Goal: Check status: Check status

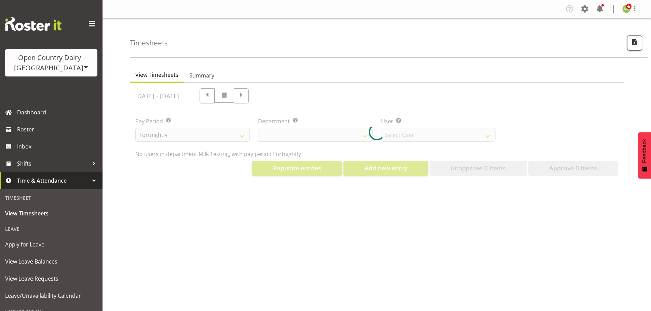
select select "733"
select select "7414"
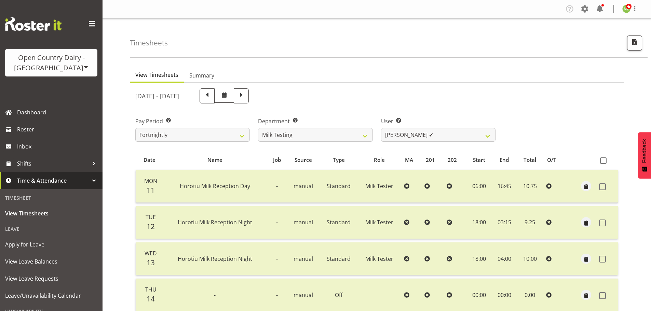
click at [336, 107] on div "[DATE] - [DATE]" at bounding box center [315, 95] width 368 height 23
click at [343, 106] on div "[DATE] - [DATE]" at bounding box center [315, 95] width 368 height 23
click at [323, 133] on select "701 702 703 704 705 706 707 708 709 710 711 712 713 714 715 716 717 718 719 720" at bounding box center [315, 135] width 114 height 14
select select "763"
click at [258, 128] on select "701 702 703 704 705 706 707 708 709 710 711 712 713 714 715 716 717 718 719 720" at bounding box center [315, 135] width 114 height 14
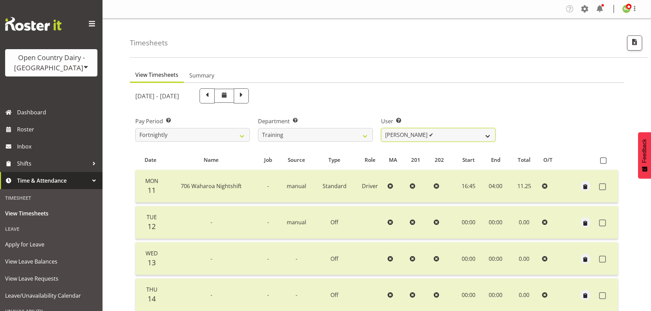
click at [411, 134] on select "[PERSON_NAME] ✔ [PERSON_NAME] ✔ [PERSON_NAME] ([PERSON_NAME]) ✔ [PERSON_NAME] ✔…" at bounding box center [438, 135] width 114 height 14
select select "11242"
click at [381, 128] on select "[PERSON_NAME] ✔ [PERSON_NAME] ✔ [PERSON_NAME] ([PERSON_NAME]) ✔ [PERSON_NAME] ✔…" at bounding box center [438, 135] width 114 height 14
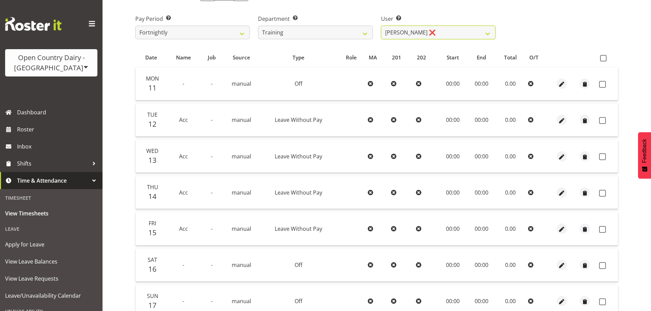
scroll to position [68, 0]
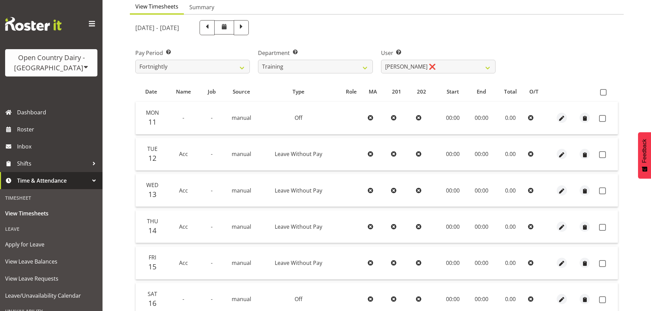
click at [61, 67] on div "Open Country Dairy - [GEOGRAPHIC_DATA]" at bounding box center [51, 63] width 79 height 21
click at [64, 85] on link "Open Country Dairy - [GEOGRAPHIC_DATA]" at bounding box center [71, 87] width 132 height 12
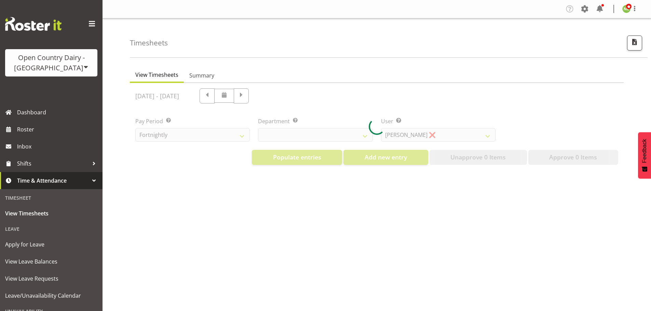
select select "699"
select select "8449"
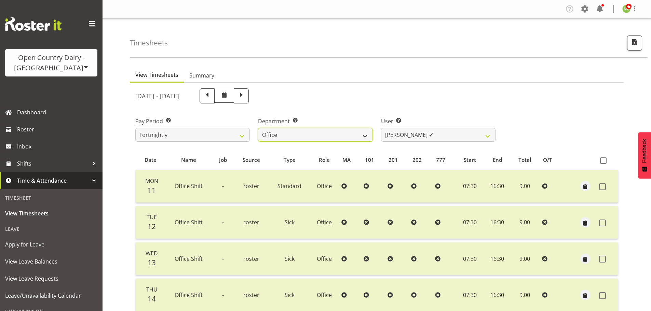
drag, startPoint x: 268, startPoint y: 134, endPoint x: 272, endPoint y: 137, distance: 5.6
click at [268, 134] on select "734 735 736 737 738 739 851 852 853 854 855 856 858 861 862 865 868 869 870 873" at bounding box center [315, 135] width 114 height 14
select select "682"
click at [258, 128] on select "734 735 736 737 738 739 851 852 853 854 855 856 858 861 862 865 868 869 870 873" at bounding box center [315, 135] width 114 height 14
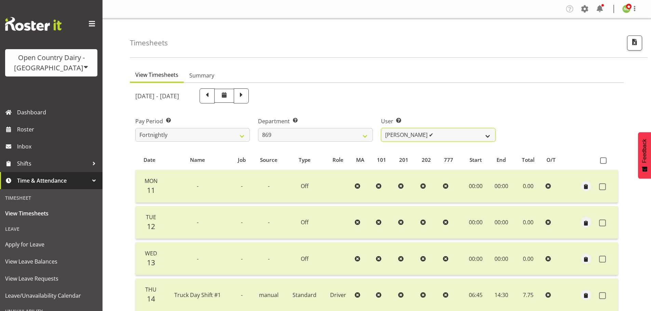
click at [408, 133] on select "Barry O'Donnell ✔ Barry Johnston ✔ Jason Soper ✔ Peter Wieczorek ✔" at bounding box center [438, 135] width 114 height 14
select select "7399"
click at [381, 128] on select "Barry O'Donnell ✔ Barry Johnston ✔ Jason Soper ✔ Peter Wieczorek ✔" at bounding box center [438, 135] width 114 height 14
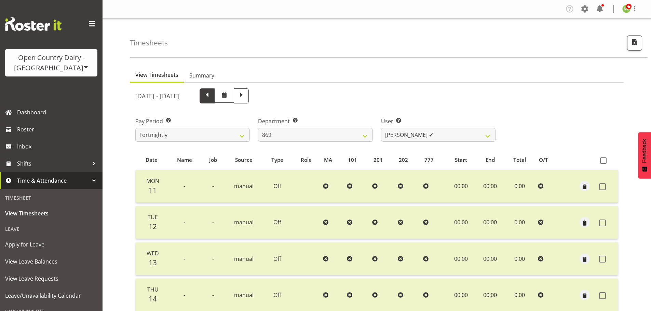
click at [212, 95] on span at bounding box center [207, 95] width 9 height 9
select select
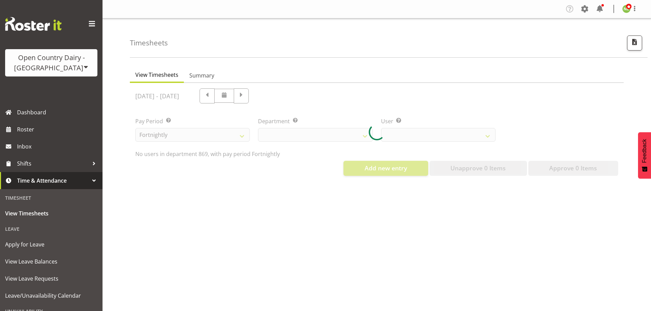
select select "682"
select select "7399"
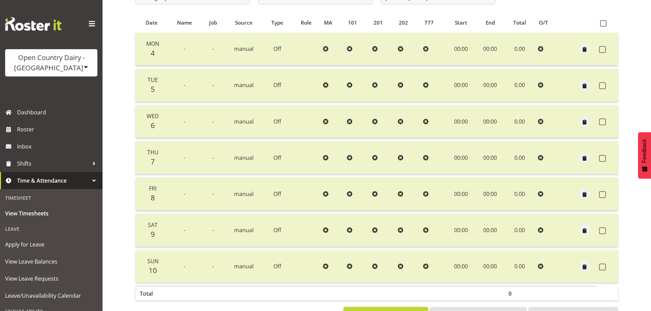
scroll to position [96, 0]
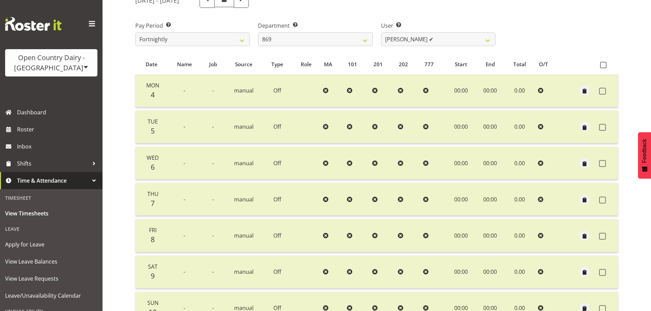
click at [125, 80] on div "Timesheets View Timesheets Summary August 4th - August 10th 2025 Pay Period Sel…" at bounding box center [377, 149] width 549 height 452
click at [215, 6] on span at bounding box center [207, 0] width 15 height 15
select select
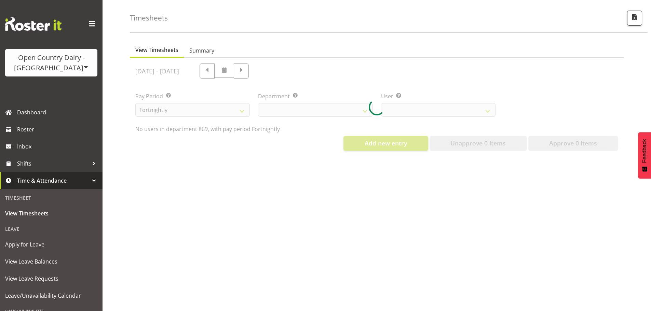
select select "682"
select select "7399"
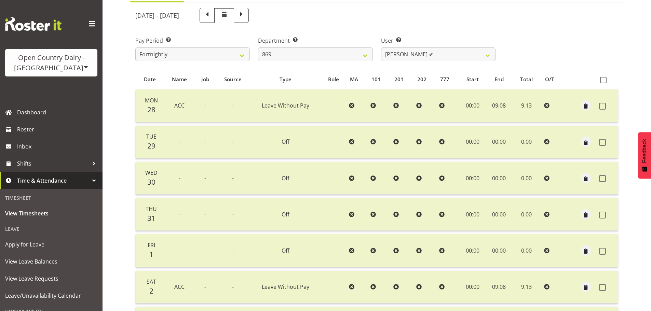
scroll to position [0, 0]
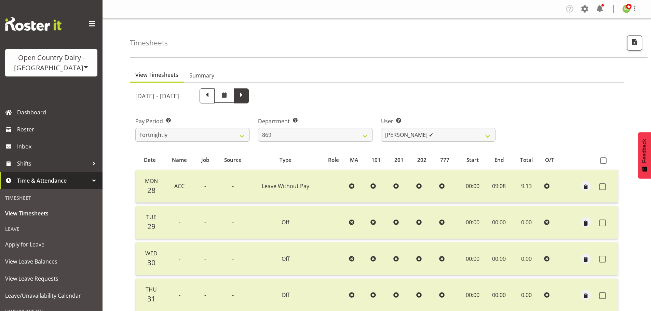
click at [246, 98] on span at bounding box center [241, 95] width 9 height 9
select select
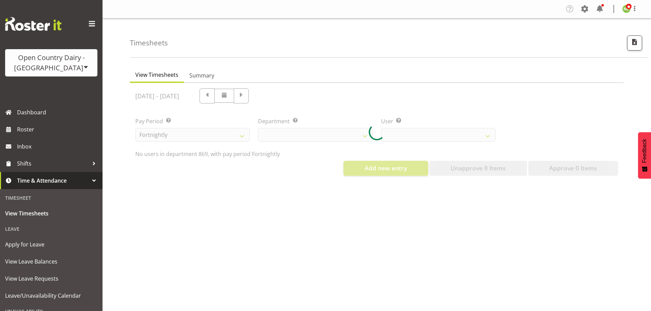
select select "682"
select select "7399"
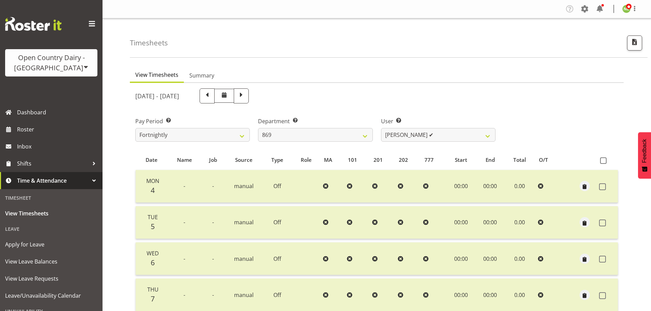
click at [400, 82] on ul "View Timesheets Summary" at bounding box center [377, 75] width 494 height 15
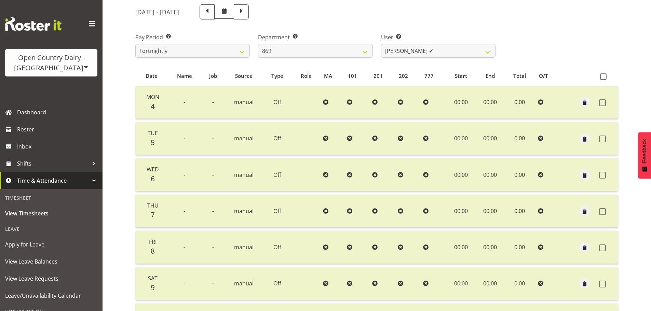
scroll to position [78, 0]
